Goal: Entertainment & Leisure: Consume media (video, audio)

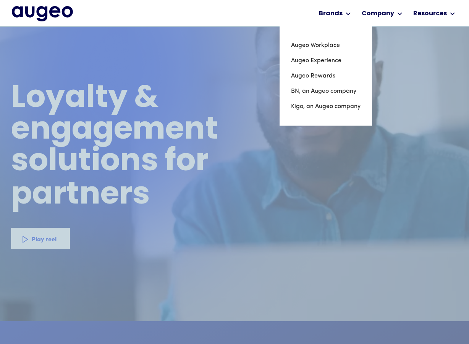
scroll to position [677, 0]
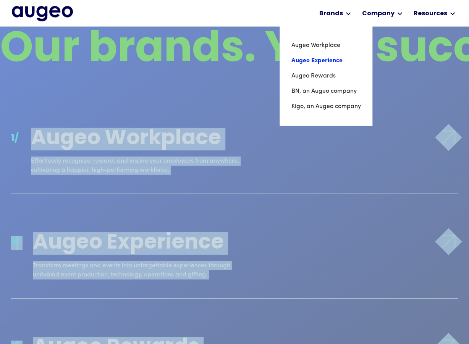
click at [326, 57] on link "Augeo Experience" at bounding box center [326, 60] width 70 height 15
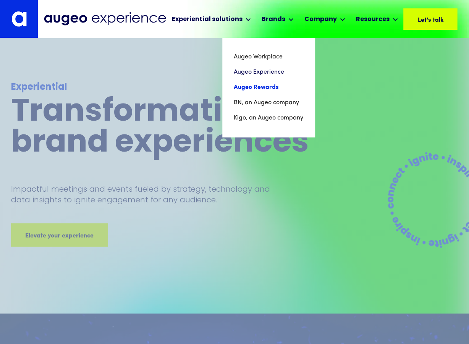
click at [264, 87] on link "Augeo Rewards" at bounding box center [269, 87] width 70 height 15
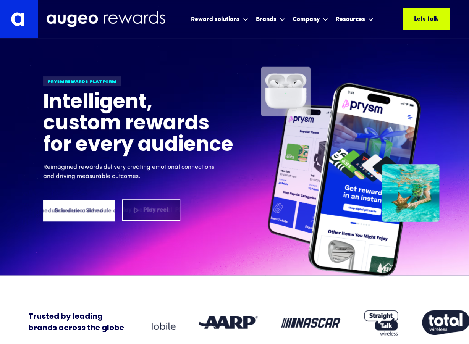
click at [148, 210] on div "Play reel" at bounding box center [159, 210] width 25 height 9
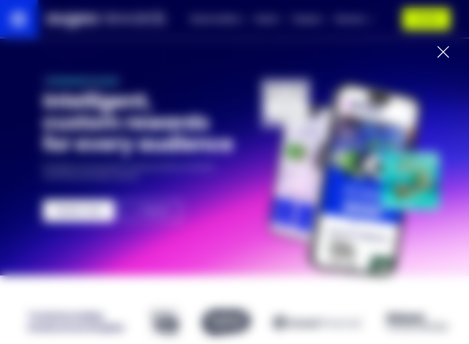
click at [442, 55] on div at bounding box center [443, 52] width 12 height 12
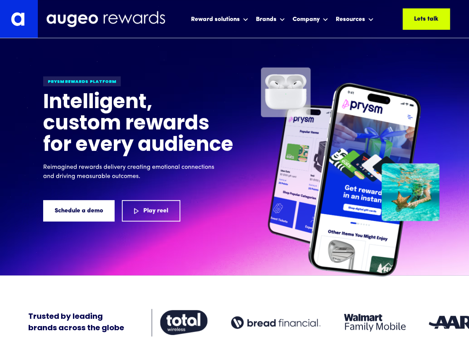
click at [32, 19] on img at bounding box center [19, 19] width 38 height 38
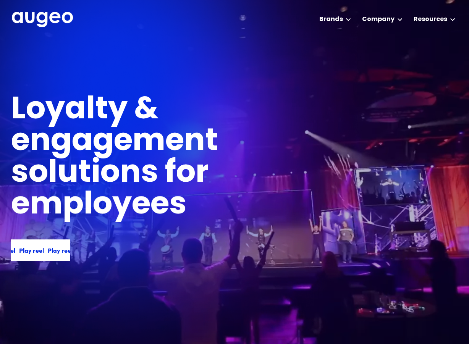
click at [47, 250] on div "Play reel" at bounding box center [59, 250] width 25 height 9
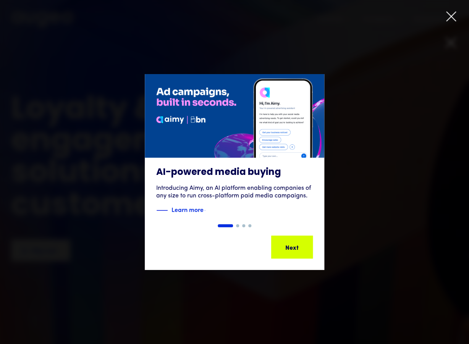
click at [452, 14] on icon at bounding box center [451, 16] width 11 height 11
